Goal: Task Accomplishment & Management: Use online tool/utility

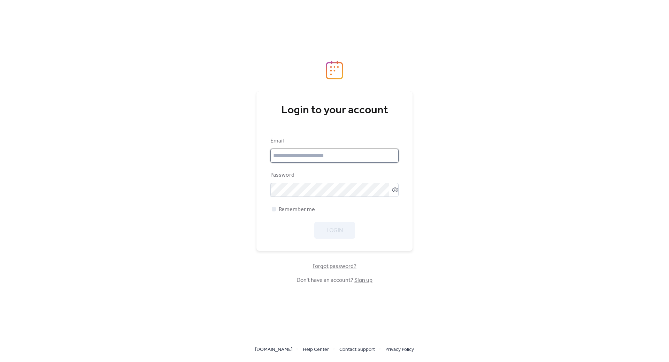
click at [301, 152] on input "email" at bounding box center [334, 156] width 128 height 14
type input "**********"
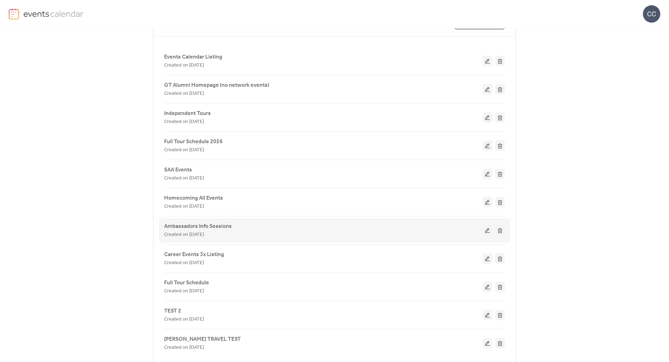
scroll to position [70, 0]
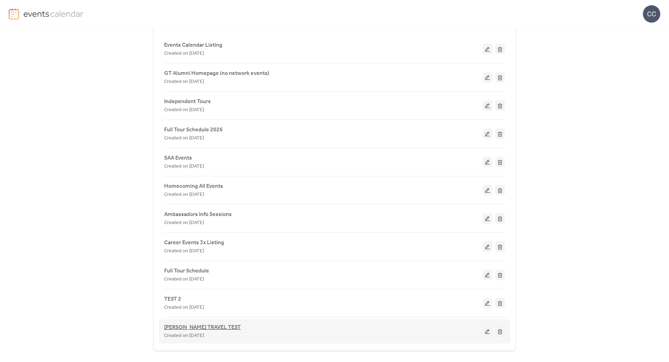
click at [203, 325] on span "[PERSON_NAME] TRAVEL TEST" at bounding box center [202, 327] width 77 height 8
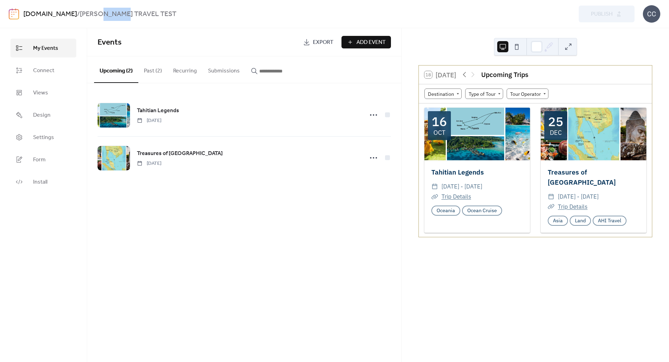
drag, startPoint x: 120, startPoint y: 13, endPoint x: 95, endPoint y: 11, distance: 24.5
click at [95, 11] on b "[PERSON_NAME] TRAVEL TEST" at bounding box center [128, 14] width 96 height 13
click at [130, 7] on div "[DOMAIN_NAME] / [PERSON_NAME] TRAVEL TEST Preview Publish CC" at bounding box center [334, 14] width 651 height 28
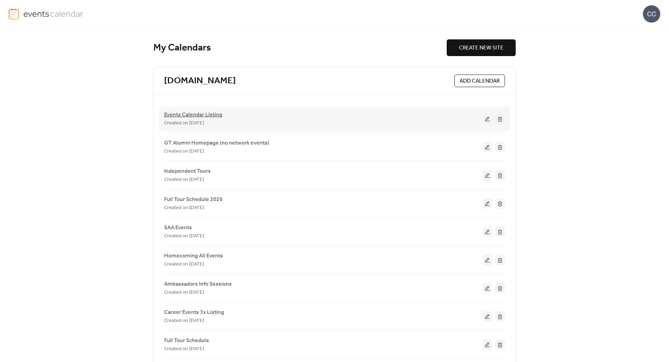
click at [195, 115] on span "Events Calendar Listing" at bounding box center [193, 115] width 58 height 8
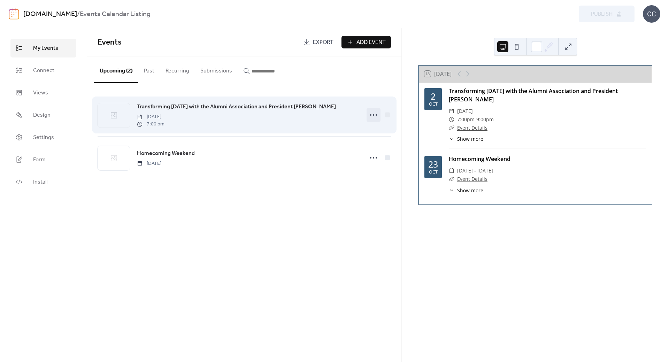
click at [377, 114] on icon at bounding box center [373, 114] width 11 height 11
click at [372, 117] on icon at bounding box center [373, 114] width 11 height 11
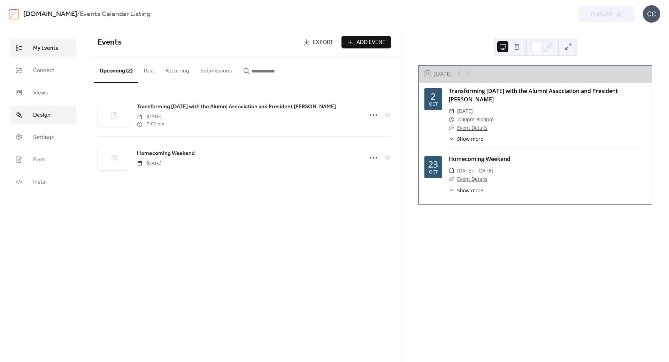
click at [50, 115] on span "Design" at bounding box center [41, 115] width 17 height 8
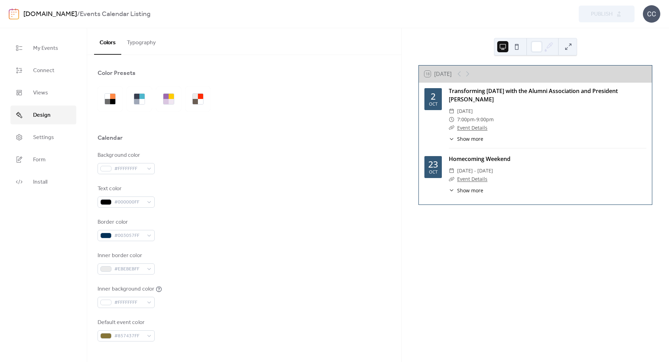
click at [42, 11] on link "[DOMAIN_NAME]" at bounding box center [50, 14] width 54 height 13
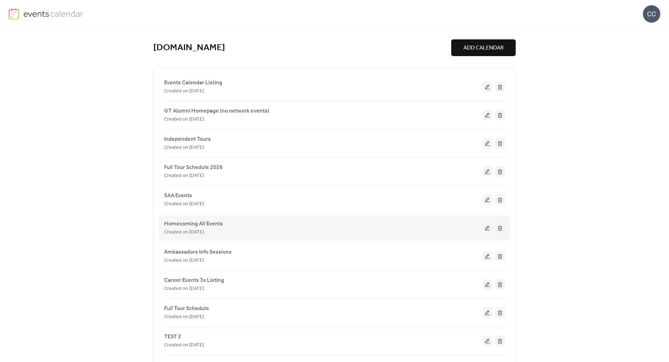
scroll to position [38, 0]
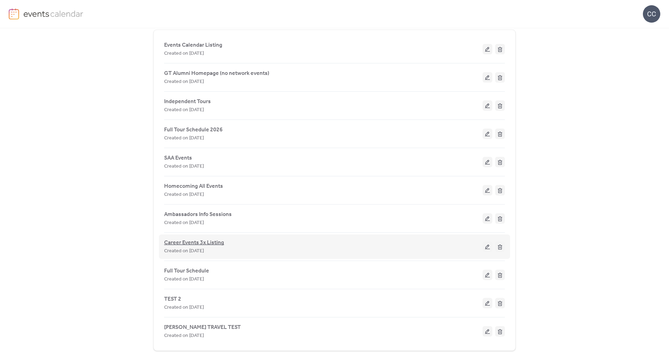
click at [196, 242] on span "Career Events 3x Listing" at bounding box center [194, 243] width 60 height 8
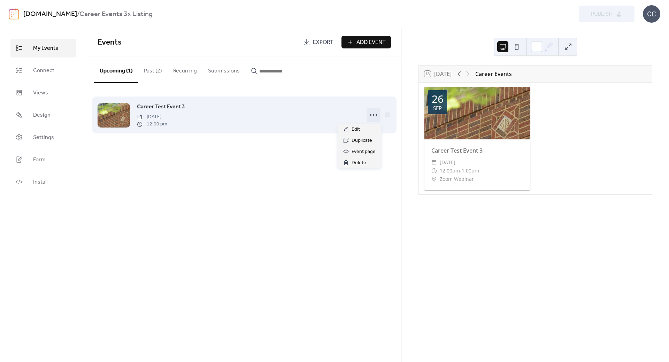
click at [374, 115] on icon at bounding box center [373, 114] width 11 height 11
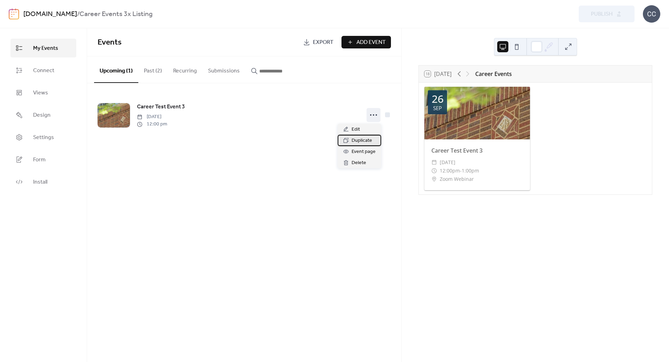
click at [359, 142] on span "Duplicate" at bounding box center [361, 141] width 21 height 8
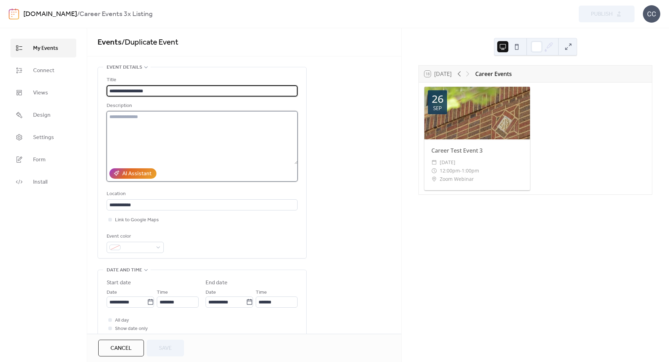
click at [142, 121] on textarea at bounding box center [202, 137] width 191 height 53
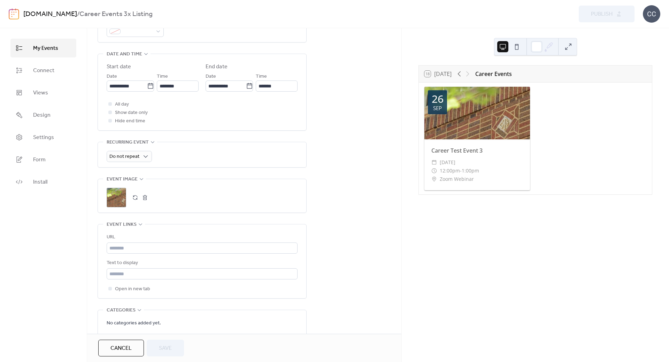
scroll to position [273, 0]
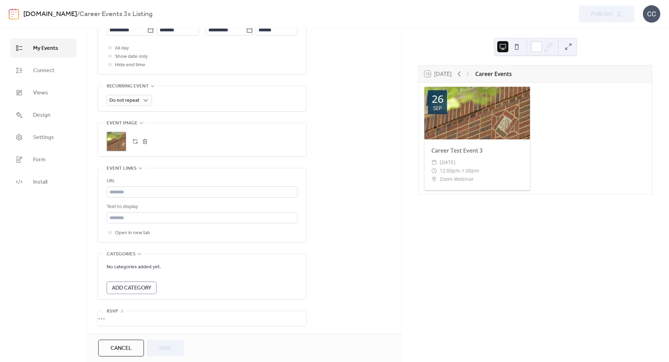
click at [39, 16] on link "[DOMAIN_NAME]" at bounding box center [50, 14] width 54 height 13
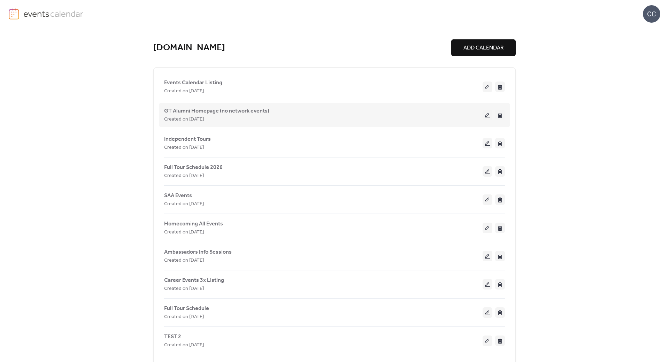
click at [213, 110] on span "GT Alumni Homepage (no network events)" at bounding box center [216, 111] width 105 height 8
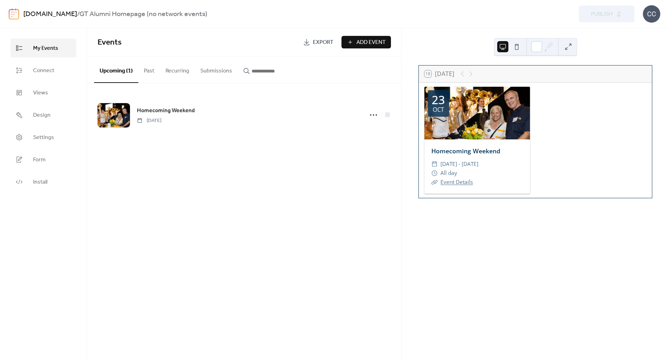
click at [37, 17] on link "[DOMAIN_NAME]" at bounding box center [50, 14] width 54 height 13
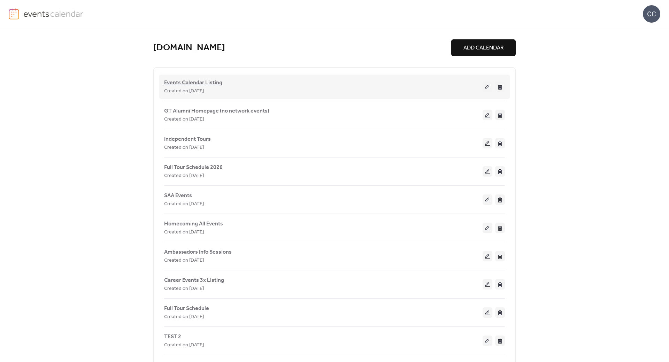
click at [202, 85] on span "Events Calendar Listing" at bounding box center [193, 83] width 58 height 8
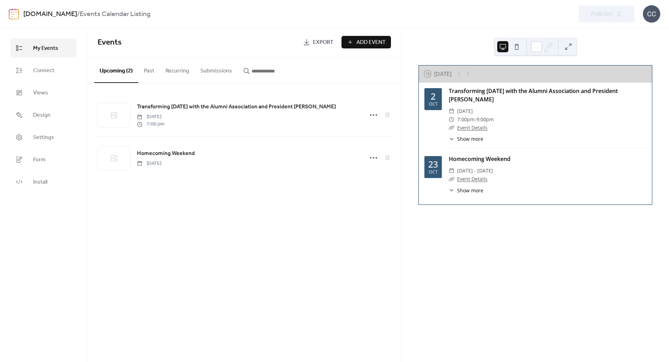
click at [49, 16] on link "[DOMAIN_NAME]" at bounding box center [50, 14] width 54 height 13
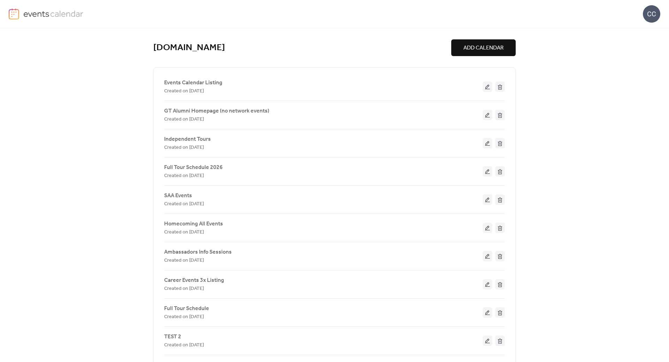
click at [572, 169] on div "[DOMAIN_NAME] ADD CALENDAR Events Calendar Listing Created on [DATE] GT Alumni …" at bounding box center [334, 195] width 669 height 334
